Goal: Transaction & Acquisition: Purchase product/service

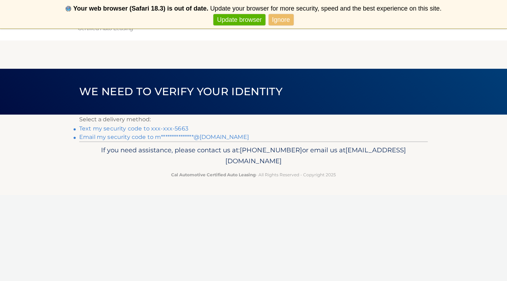
click at [111, 130] on link "Text my security code to xxx-xxx-5663" at bounding box center [133, 128] width 109 height 7
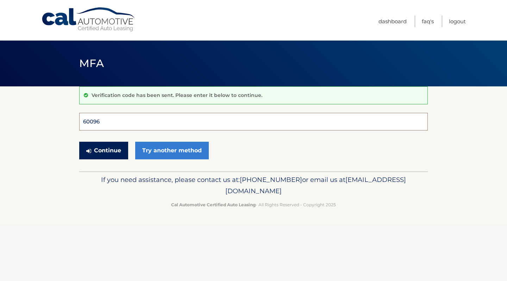
type input "600965"
click at [104, 150] on button "Continue" at bounding box center [103, 151] width 49 height 18
click at [113, 149] on button "Continue" at bounding box center [103, 151] width 49 height 18
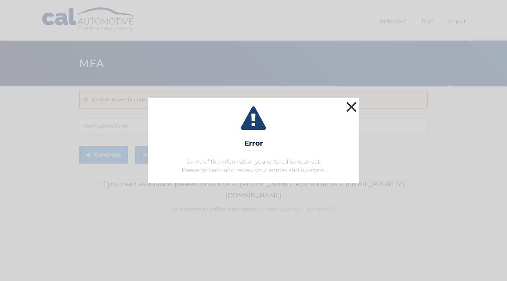
click at [353, 107] on button "×" at bounding box center [352, 107] width 14 height 14
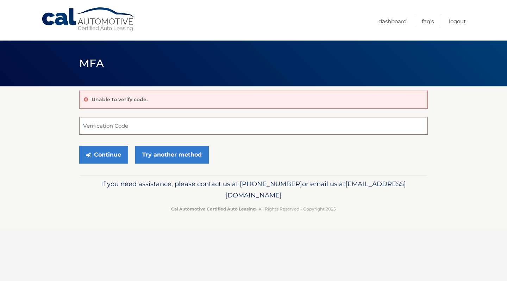
click at [115, 130] on input "Verification Code" at bounding box center [253, 126] width 349 height 18
click at [161, 154] on link "Try another method" at bounding box center [172, 155] width 74 height 18
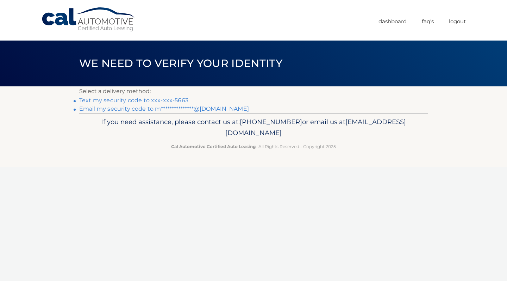
click at [156, 101] on link "Text my security code to xxx-xxx-5663" at bounding box center [133, 100] width 109 height 7
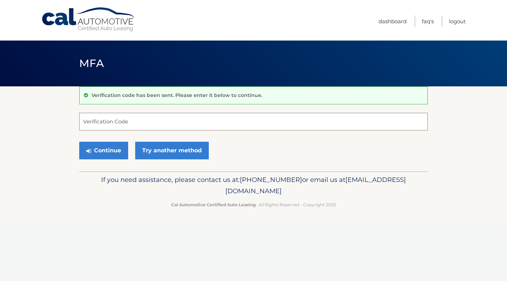
click at [116, 124] on input "Verification Code" at bounding box center [253, 122] width 349 height 18
type input "549890"
click at [111, 151] on button "Continue" at bounding box center [103, 151] width 49 height 18
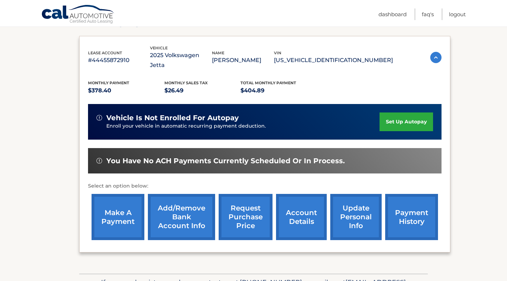
scroll to position [110, 0]
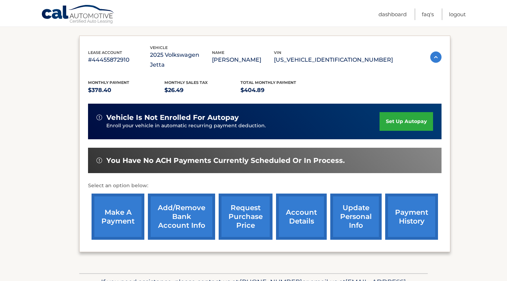
click at [125, 210] on link "make a payment" at bounding box center [118, 216] width 53 height 46
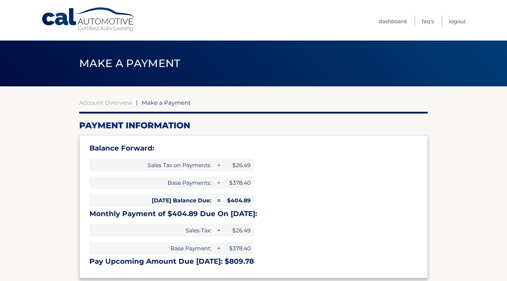
select select "NDFhYzFkMDItYTRlZC00Zjk5LThiMDctMmE2YzY3Y2QwZjBk"
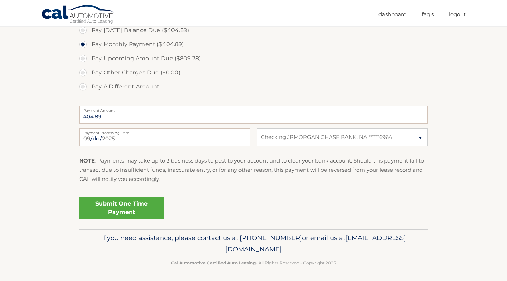
scroll to position [268, 0]
click at [121, 211] on link "Submit One Time Payment" at bounding box center [121, 208] width 85 height 23
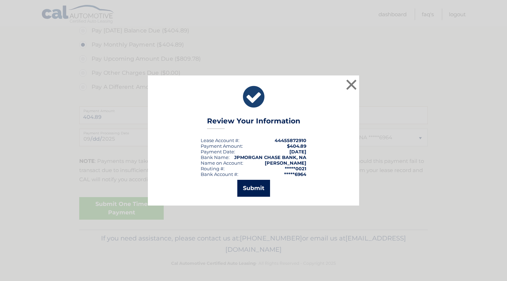
click at [255, 188] on button "Submit" at bounding box center [253, 188] width 33 height 17
